Goal: Task Accomplishment & Management: Manage account settings

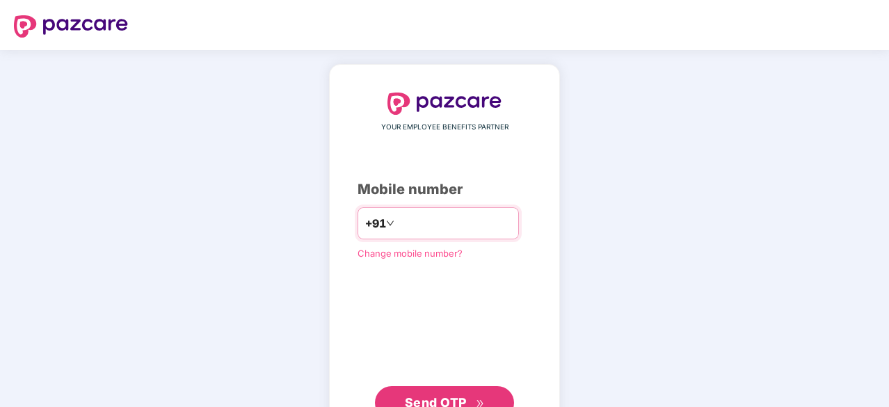
click at [463, 233] on input "number" at bounding box center [454, 223] width 114 height 22
click at [458, 221] on input "number" at bounding box center [454, 223] width 114 height 22
type input "**********"
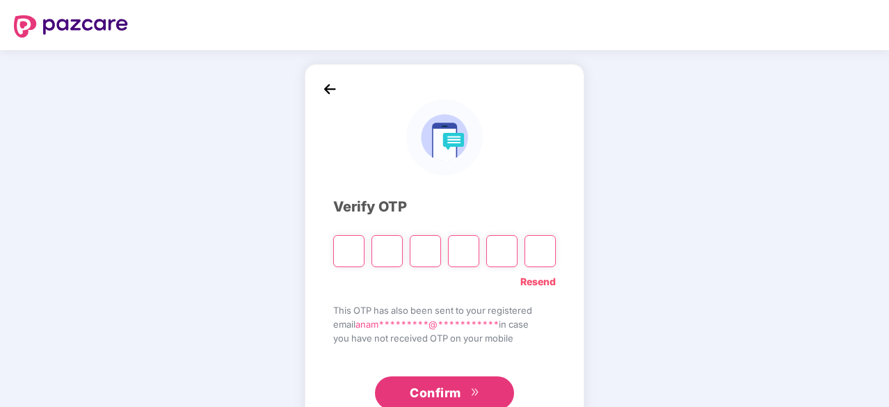
click at [351, 254] on input "Please enter verification code. Digit 1" at bounding box center [348, 251] width 31 height 32
click at [527, 286] on link "Resend" at bounding box center [537, 281] width 35 height 15
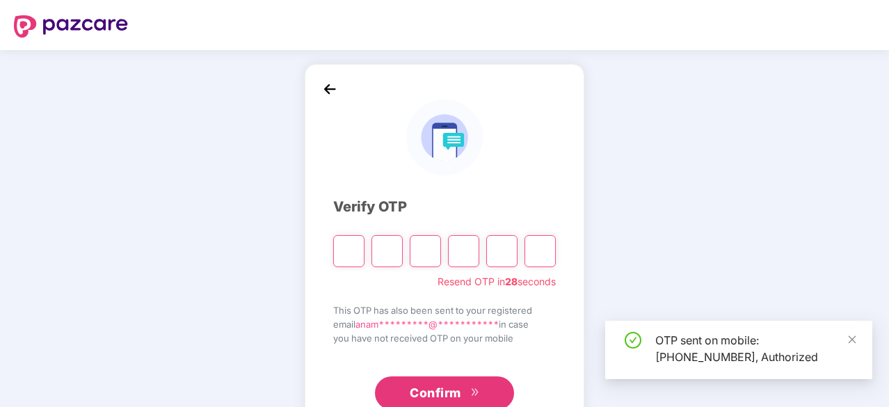
click at [347, 251] on input "Please enter verification code. Digit 1" at bounding box center [348, 251] width 31 height 32
click at [856, 342] on icon "close" at bounding box center [852, 340] width 10 height 10
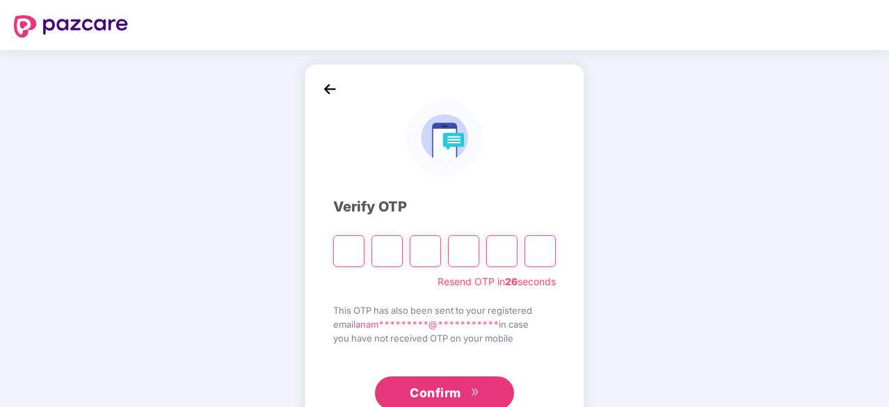
click at [346, 253] on input "Please enter verification code. Digit 1" at bounding box center [348, 251] width 31 height 32
type input "*"
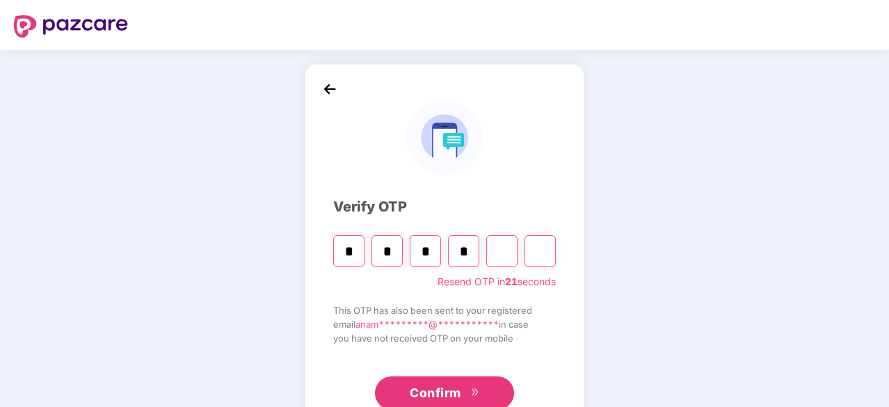
type input "*"
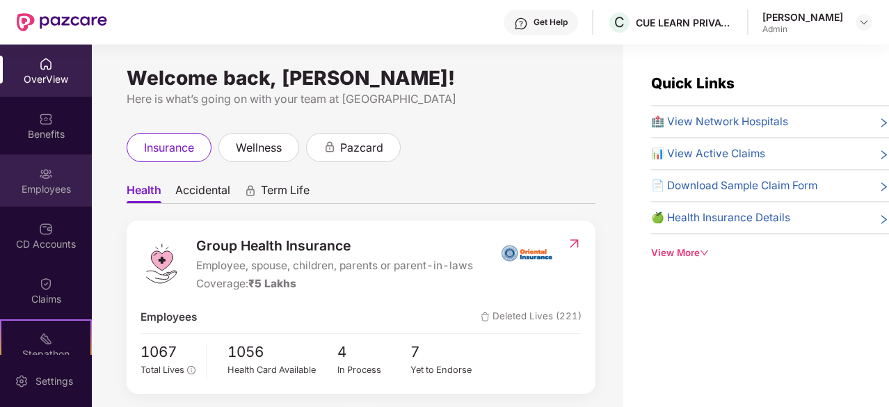
click at [71, 191] on div "Employees" at bounding box center [46, 189] width 92 height 14
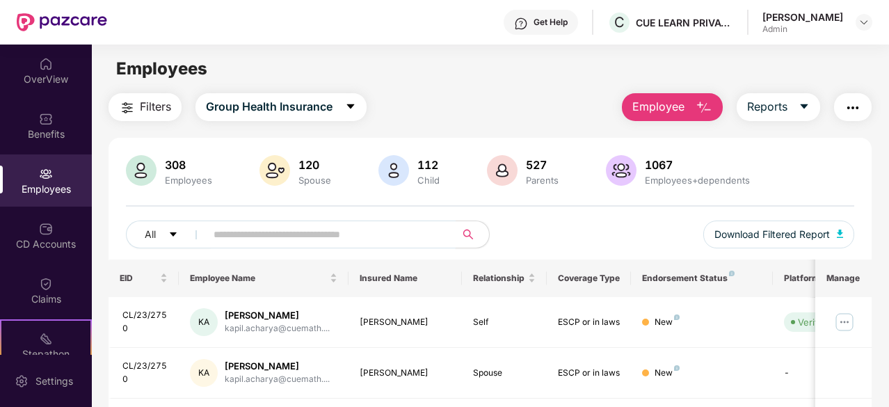
click at [296, 227] on input "text" at bounding box center [325, 234] width 223 height 21
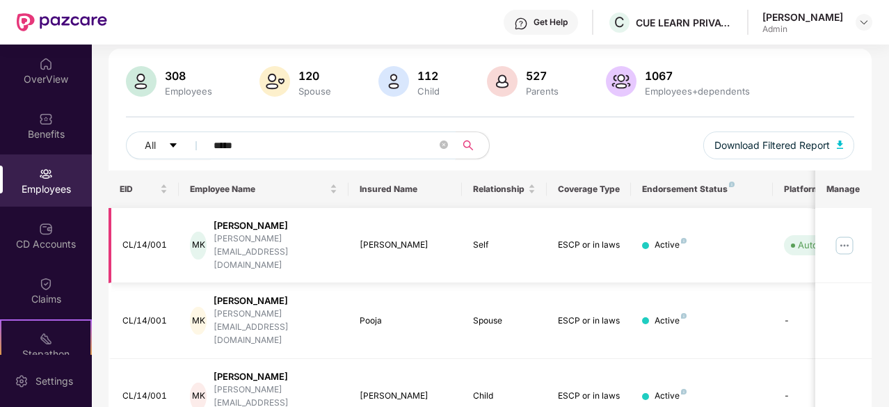
scroll to position [90, 0]
type input "*****"
click at [845, 233] on img at bounding box center [845, 244] width 22 height 22
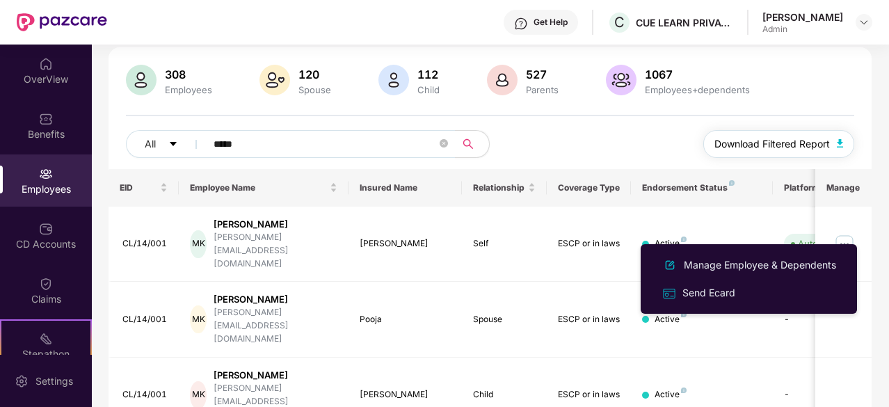
click at [839, 144] on img "button" at bounding box center [840, 143] width 7 height 8
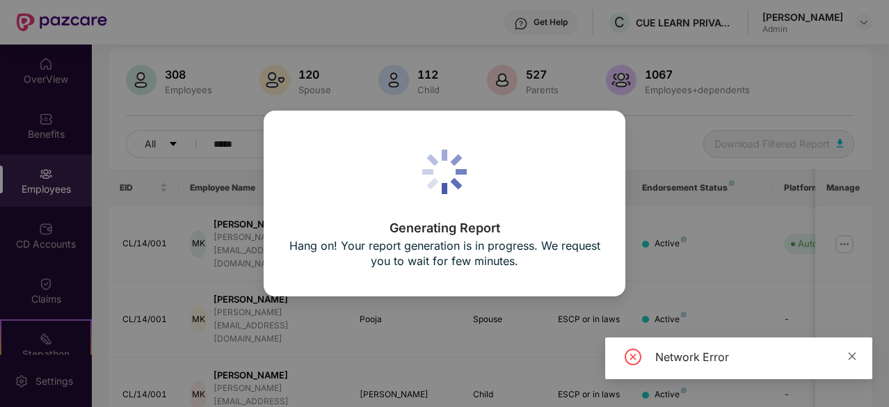
click at [854, 359] on icon "close" at bounding box center [852, 356] width 10 height 10
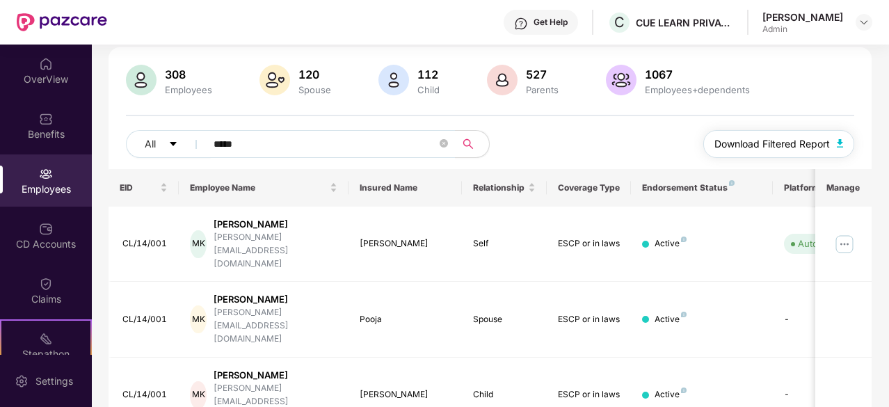
click at [817, 143] on span "Download Filtered Report" at bounding box center [772, 143] width 115 height 15
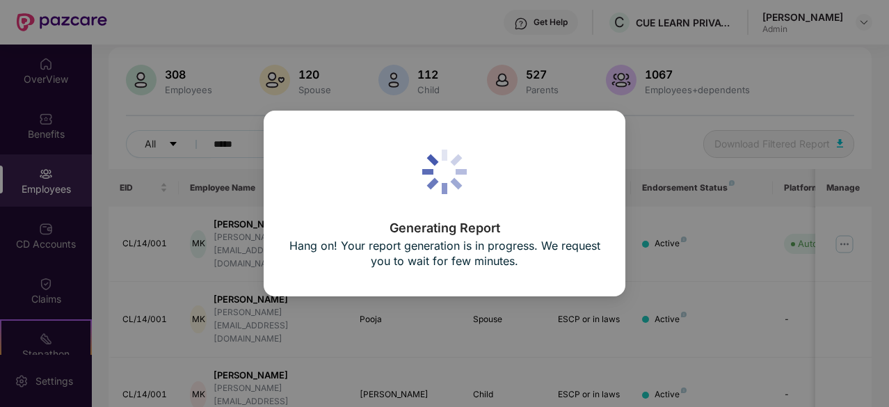
click at [704, 144] on div "Generating Report Hang on! Your report generation is in progress. We request yo…" at bounding box center [444, 203] width 889 height 407
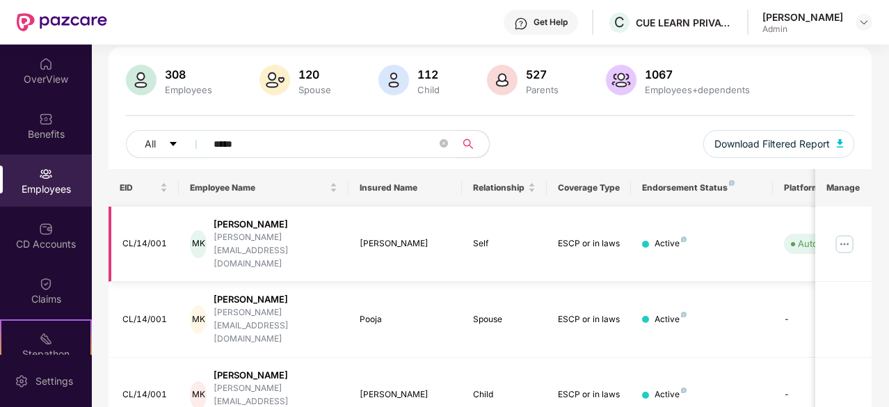
click at [849, 233] on img at bounding box center [845, 244] width 22 height 22
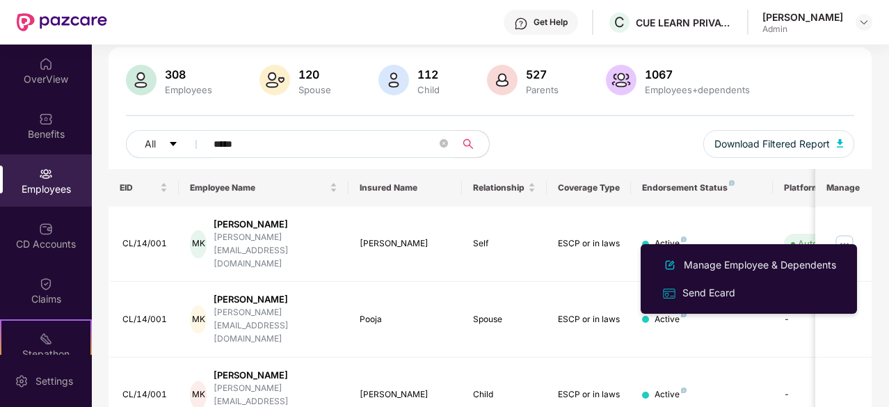
click at [686, 385] on div "EID Employee Name Insured Name Relationship Coverage Type Endorsement Status Pl…" at bounding box center [490, 326] width 763 height 314
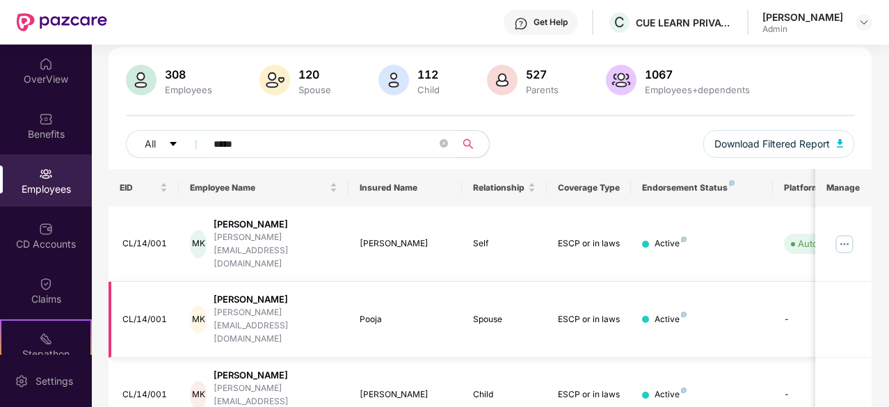
click at [555, 282] on td "ESCP or in laws" at bounding box center [589, 320] width 85 height 76
click at [384, 313] on div "Pooja" at bounding box center [405, 319] width 91 height 13
click at [795, 282] on td "-" at bounding box center [822, 320] width 99 height 76
click at [840, 233] on img at bounding box center [845, 244] width 22 height 22
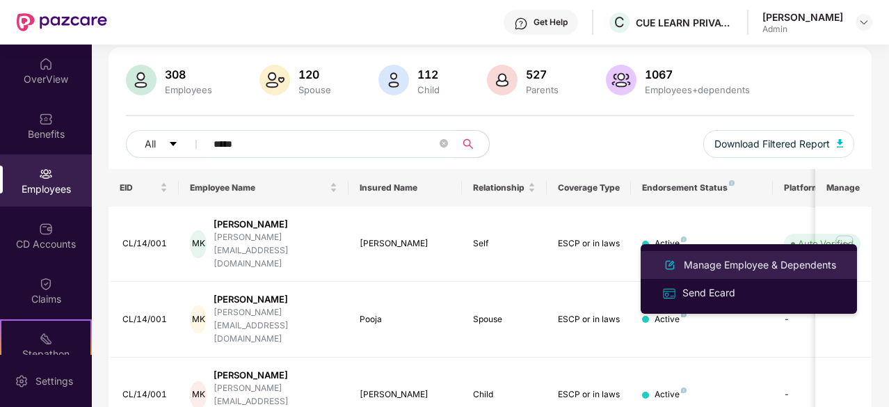
click at [788, 261] on div "Manage Employee & Dependents" at bounding box center [760, 264] width 158 height 15
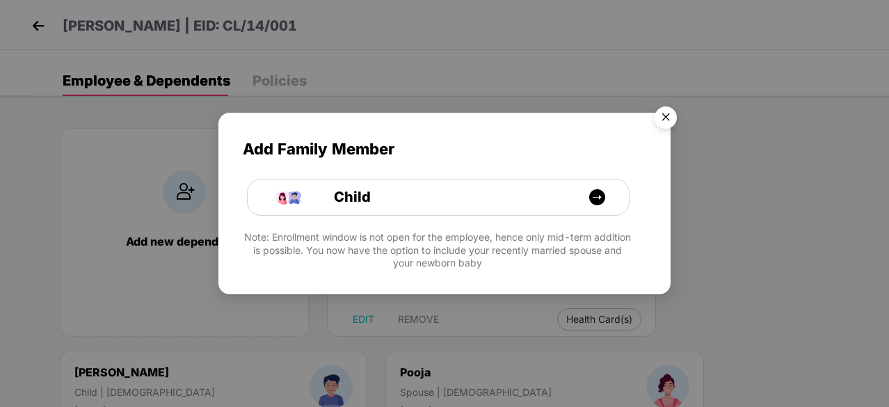
click at [669, 113] on img "Close" at bounding box center [665, 119] width 39 height 39
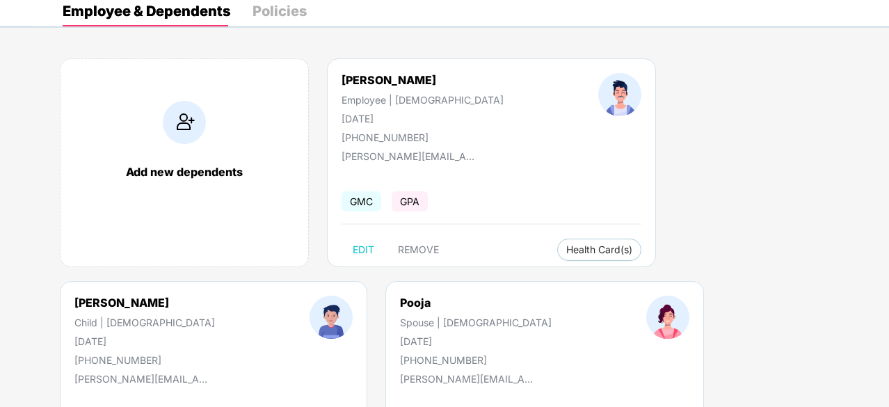
scroll to position [186, 0]
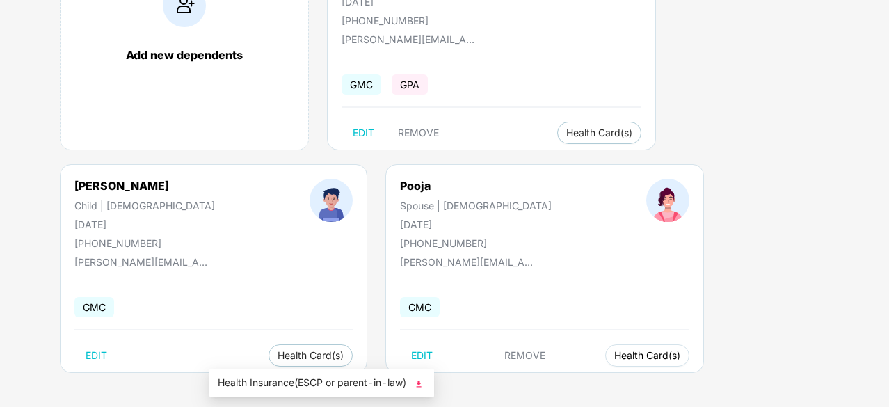
click at [614, 357] on span "Health Card(s)" at bounding box center [647, 355] width 66 height 7
drag, startPoint x: 268, startPoint y: 358, endPoint x: 289, endPoint y: 372, distance: 26.1
click at [289, 221] on body "Manan Khurma | EID: CL/14/001 Employee & Dependents Policies Add new dependents…" at bounding box center [444, 17] width 889 height 407
click at [426, 385] on img at bounding box center [419, 384] width 14 height 14
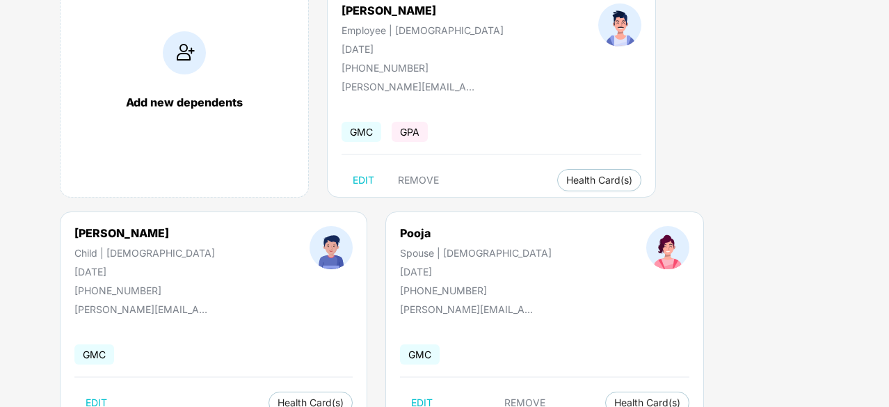
scroll to position [117, 0]
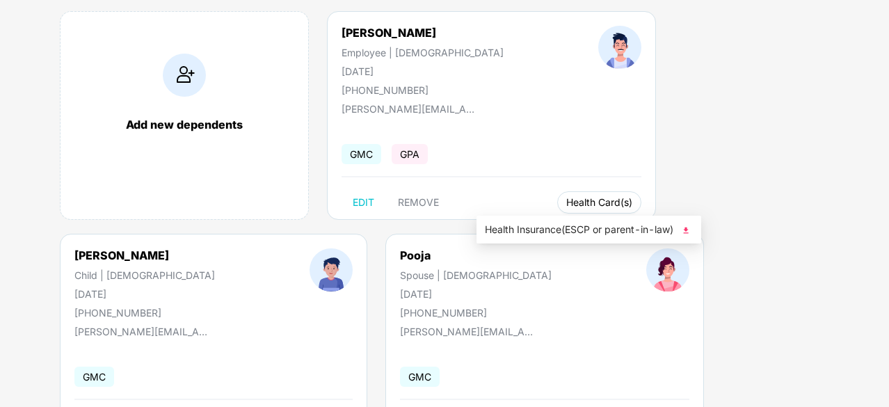
click at [557, 208] on button "Health Card(s)" at bounding box center [599, 202] width 84 height 22
click at [690, 229] on img at bounding box center [686, 231] width 14 height 14
